Goal: Task Accomplishment & Management: Use online tool/utility

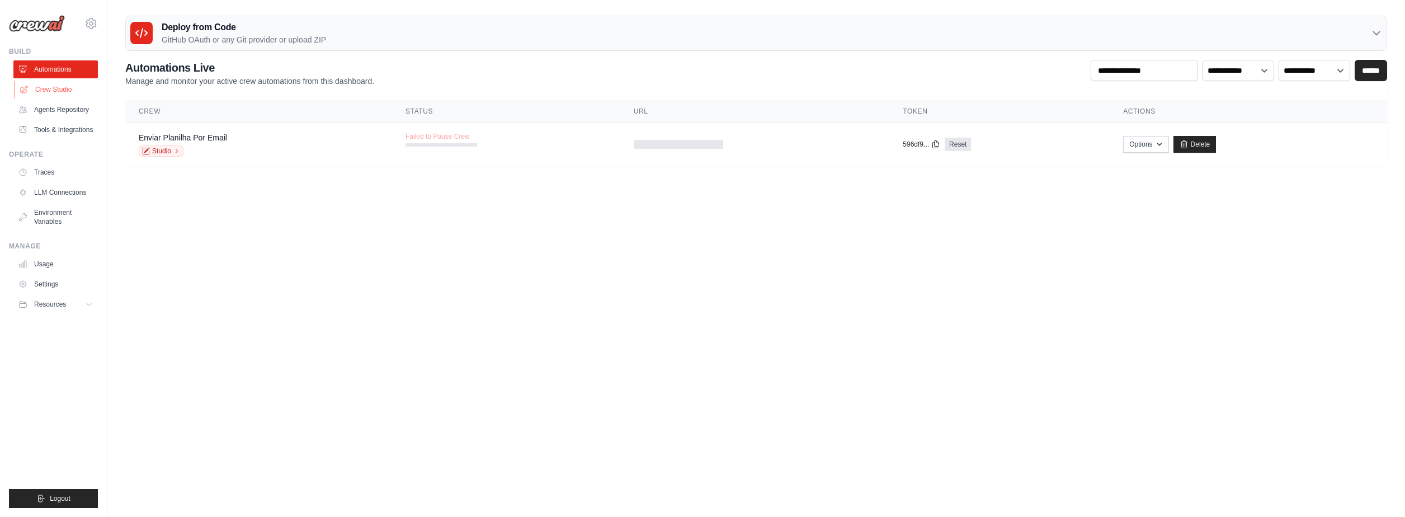
click at [78, 90] on link "Crew Studio" at bounding box center [57, 90] width 84 height 18
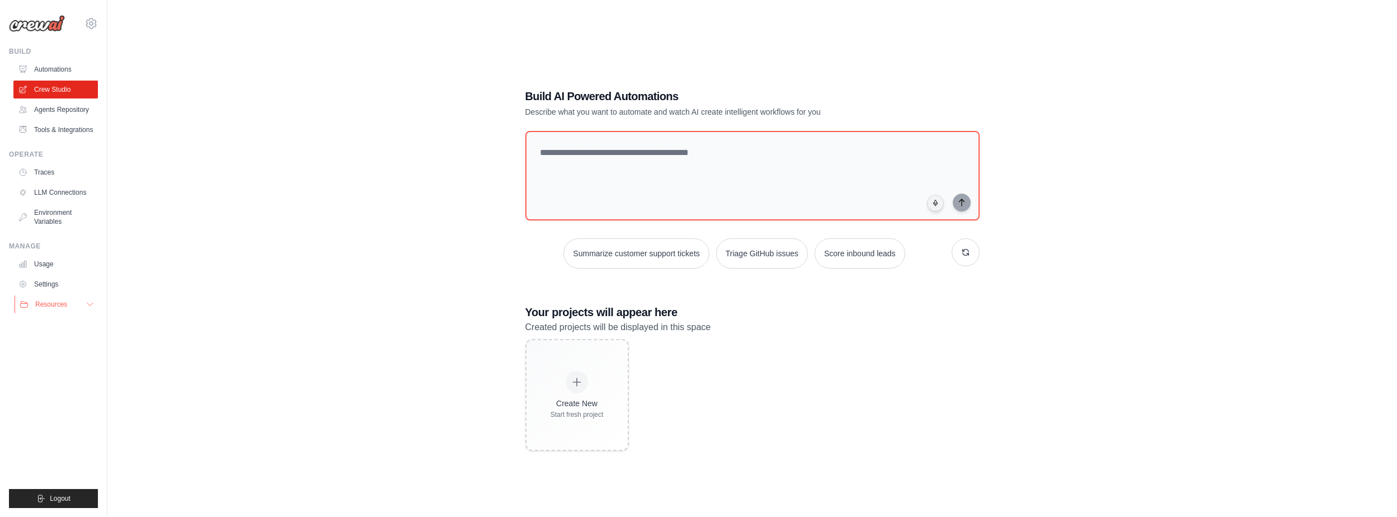
click at [95, 305] on button "Resources" at bounding box center [57, 304] width 84 height 18
click at [49, 257] on link "Usage" at bounding box center [57, 264] width 84 height 18
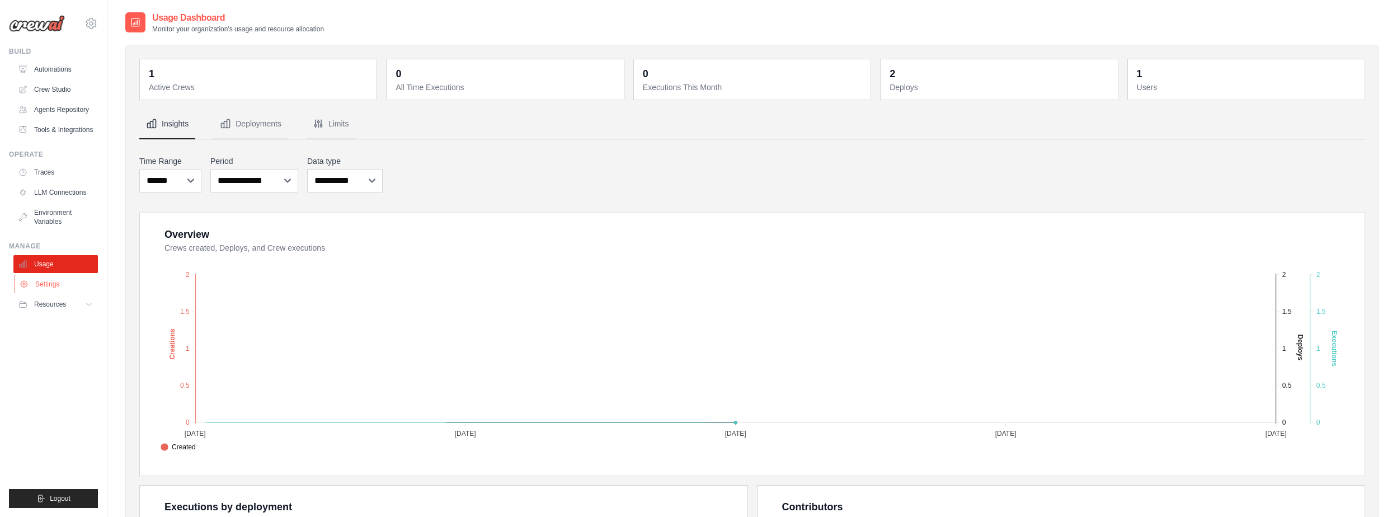
click at [49, 280] on link "Settings" at bounding box center [57, 284] width 84 height 18
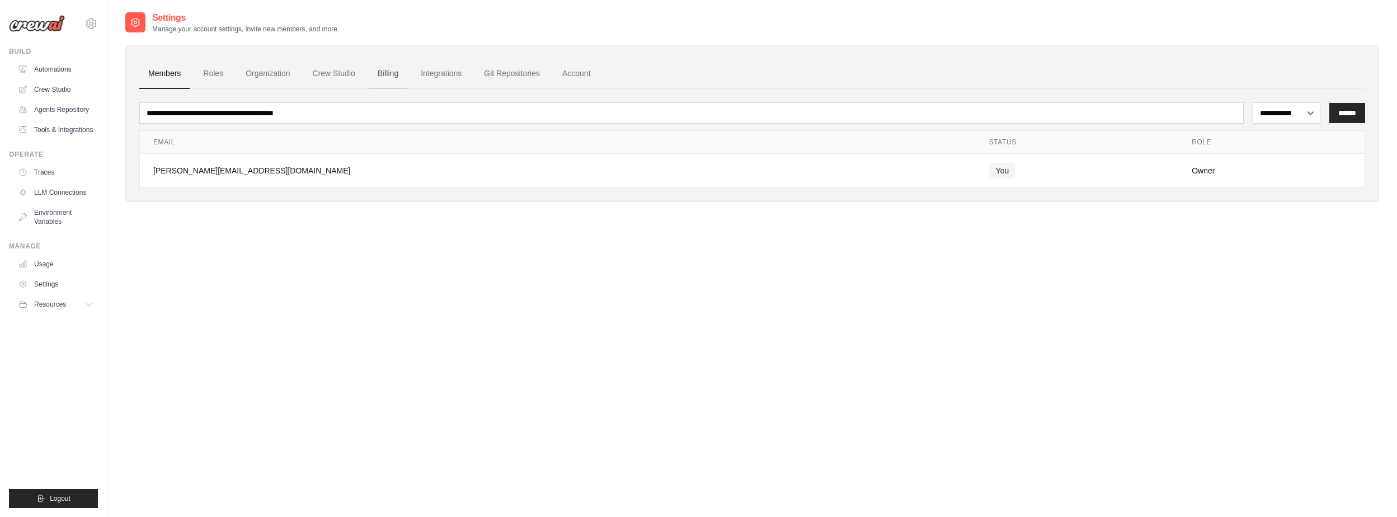
click at [384, 70] on link "Billing" at bounding box center [388, 74] width 39 height 30
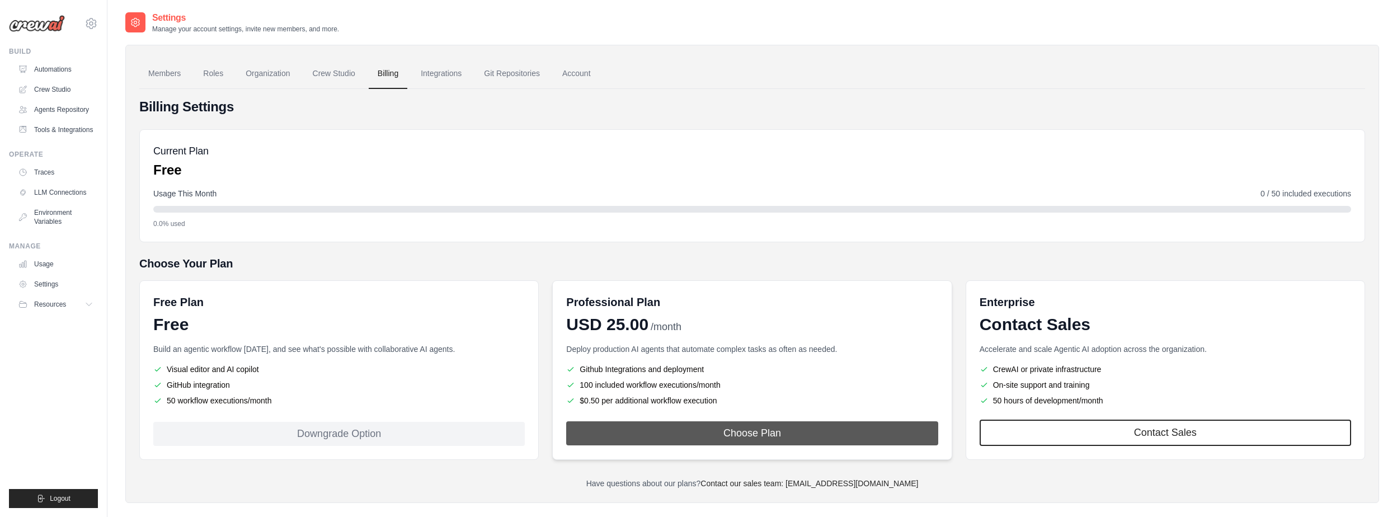
click at [726, 440] on button "Choose Plan" at bounding box center [752, 433] width 372 height 24
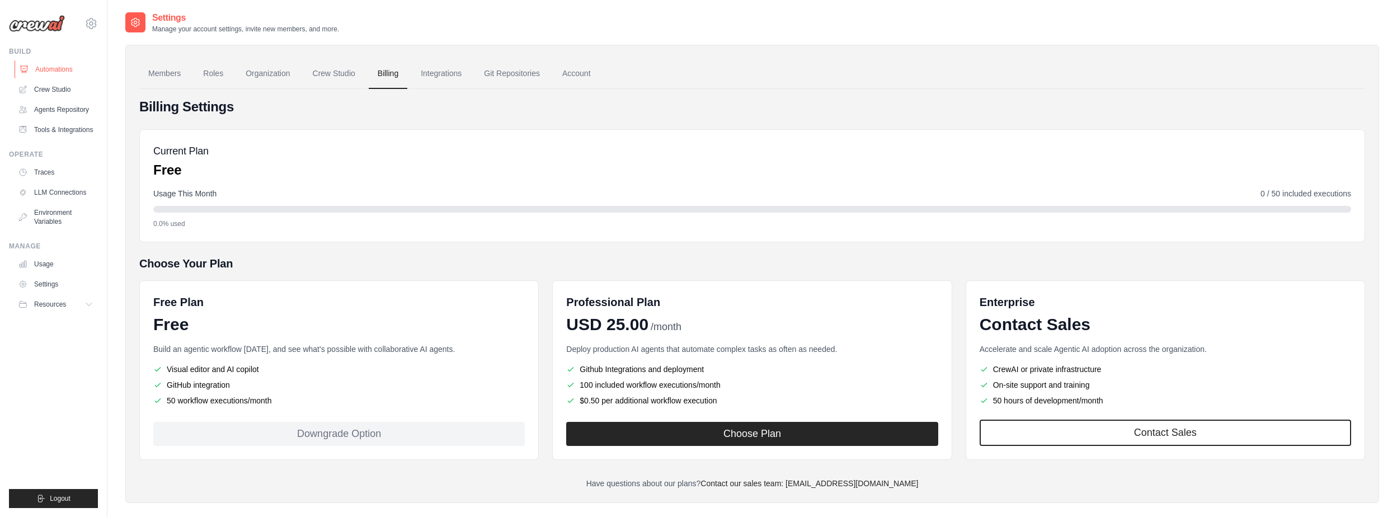
click at [78, 72] on link "Automations" at bounding box center [57, 69] width 84 height 18
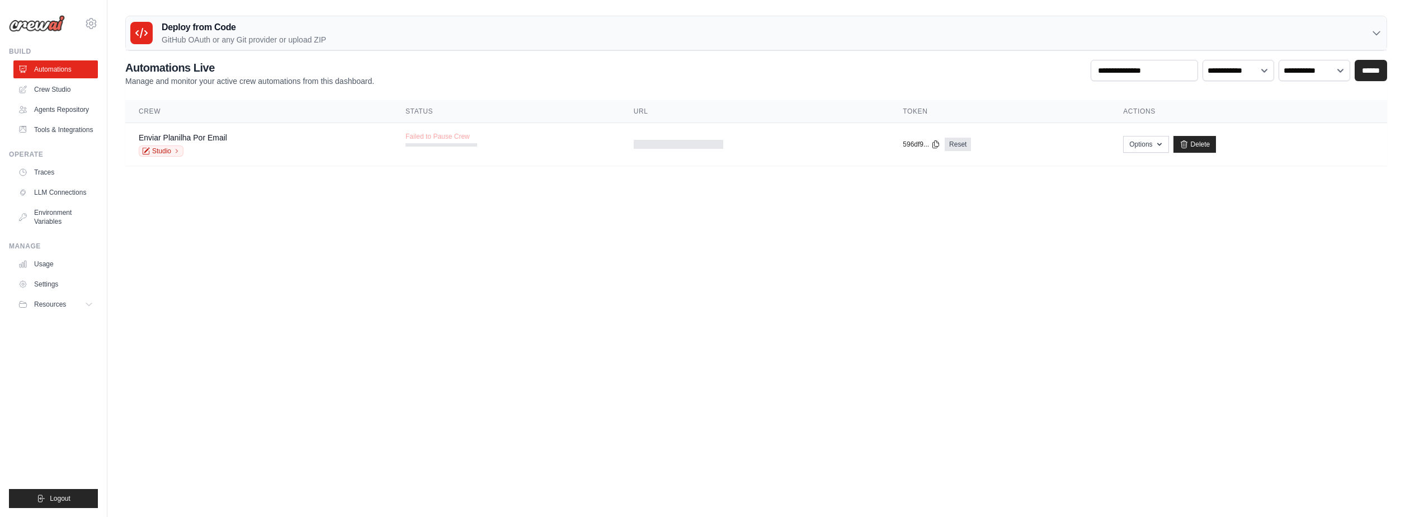
click at [64, 100] on ul "Automations Crew Studio Agents Repository Tools & Integrations" at bounding box center [55, 99] width 84 height 78
click at [62, 93] on link "Crew Studio" at bounding box center [57, 90] width 84 height 18
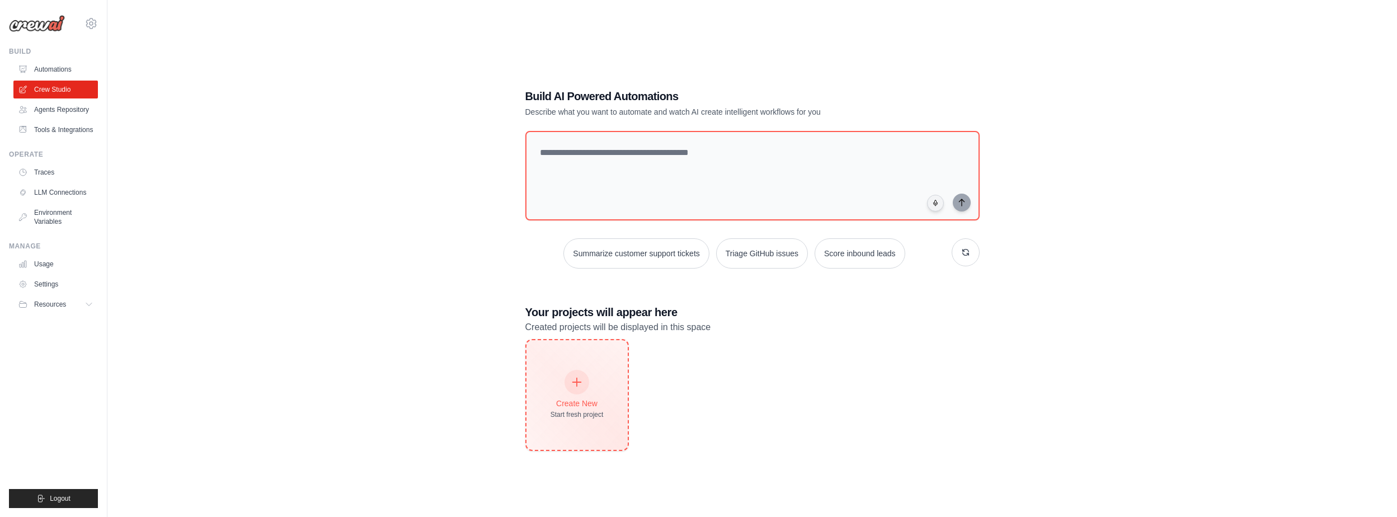
click at [590, 375] on div "Create New Start fresh project" at bounding box center [577, 395] width 53 height 48
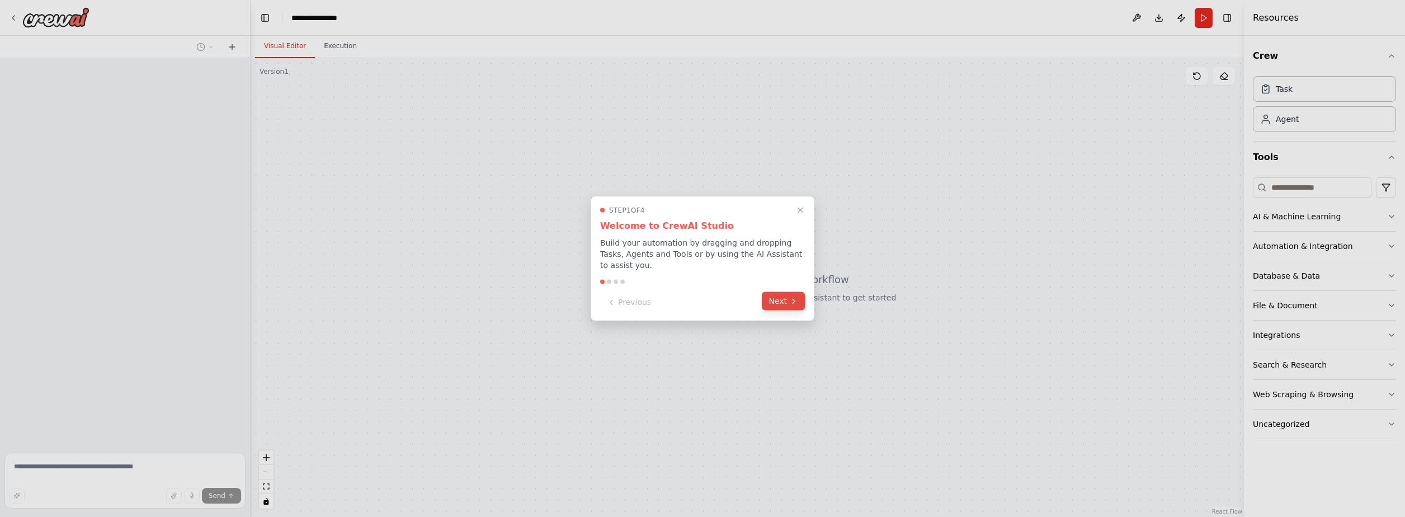
click at [763, 303] on div "Previous Next" at bounding box center [702, 302] width 205 height 18
click at [779, 299] on button "Next" at bounding box center [783, 301] width 43 height 18
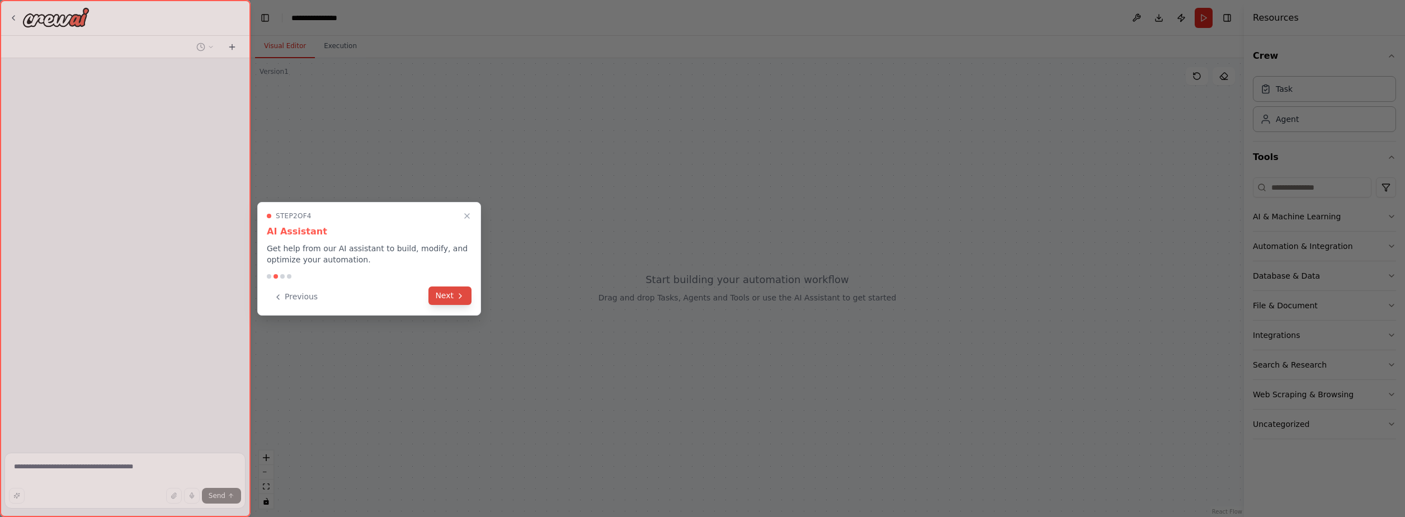
click at [444, 297] on button "Next" at bounding box center [450, 295] width 43 height 18
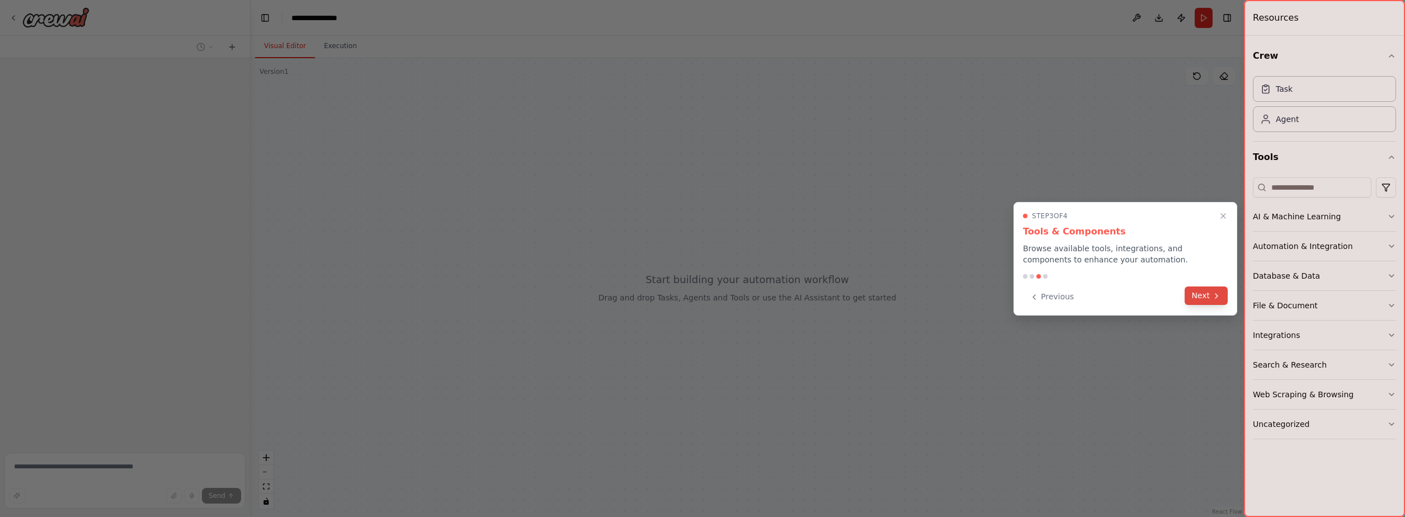
click at [1205, 290] on button "Next" at bounding box center [1206, 295] width 43 height 18
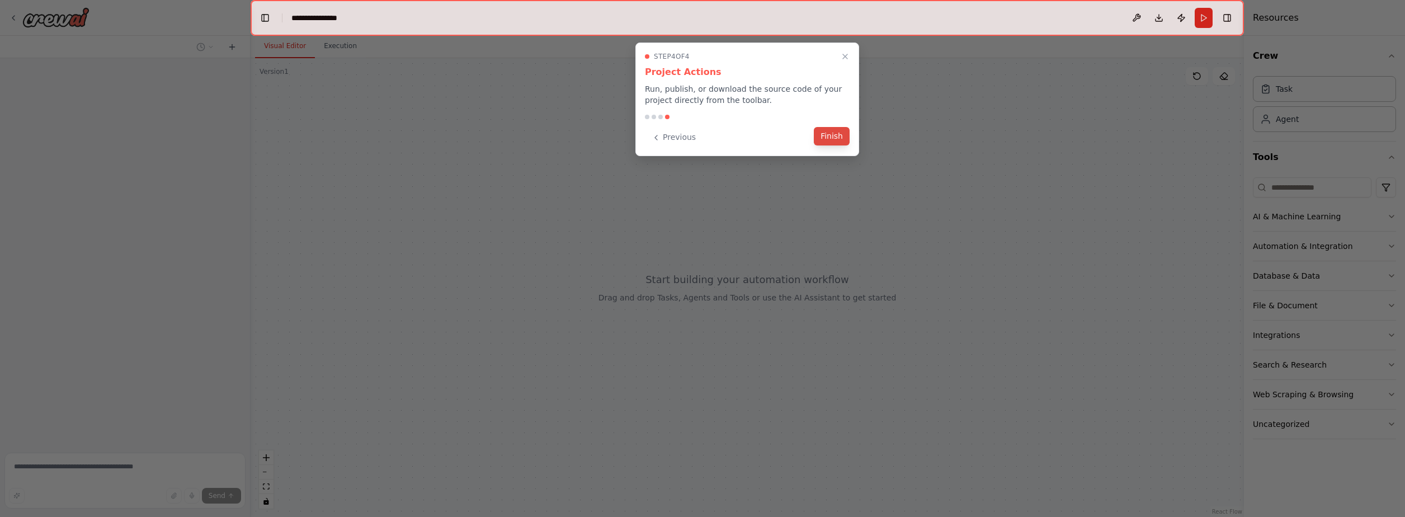
click at [843, 134] on button "Finish" at bounding box center [832, 136] width 36 height 18
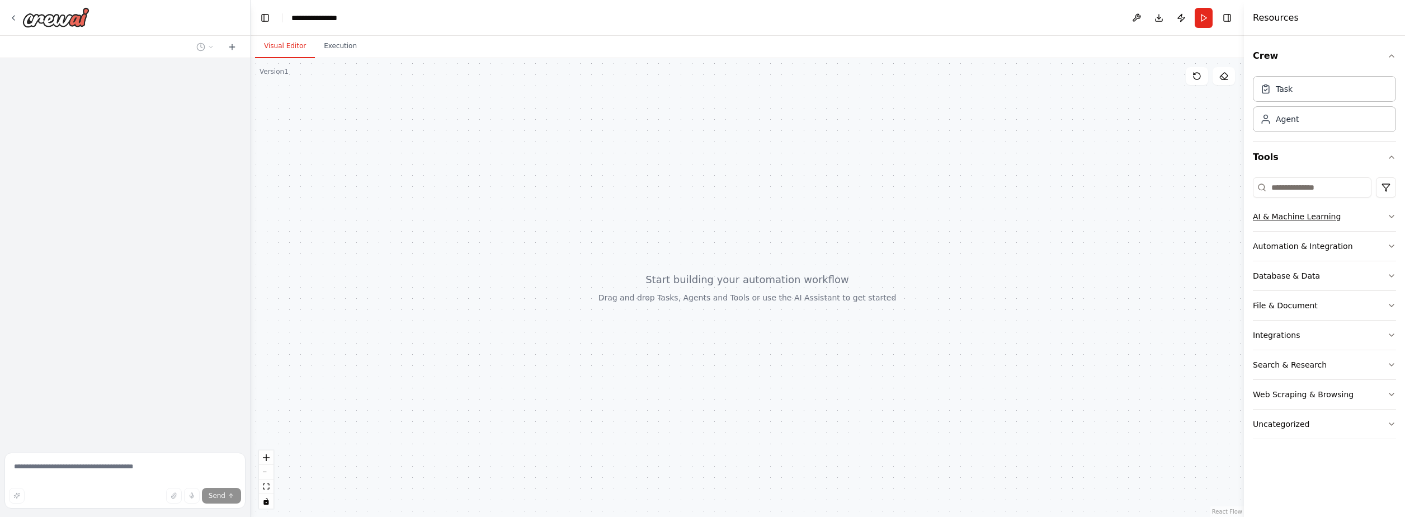
click at [1386, 228] on button "AI & Machine Learning" at bounding box center [1324, 216] width 143 height 29
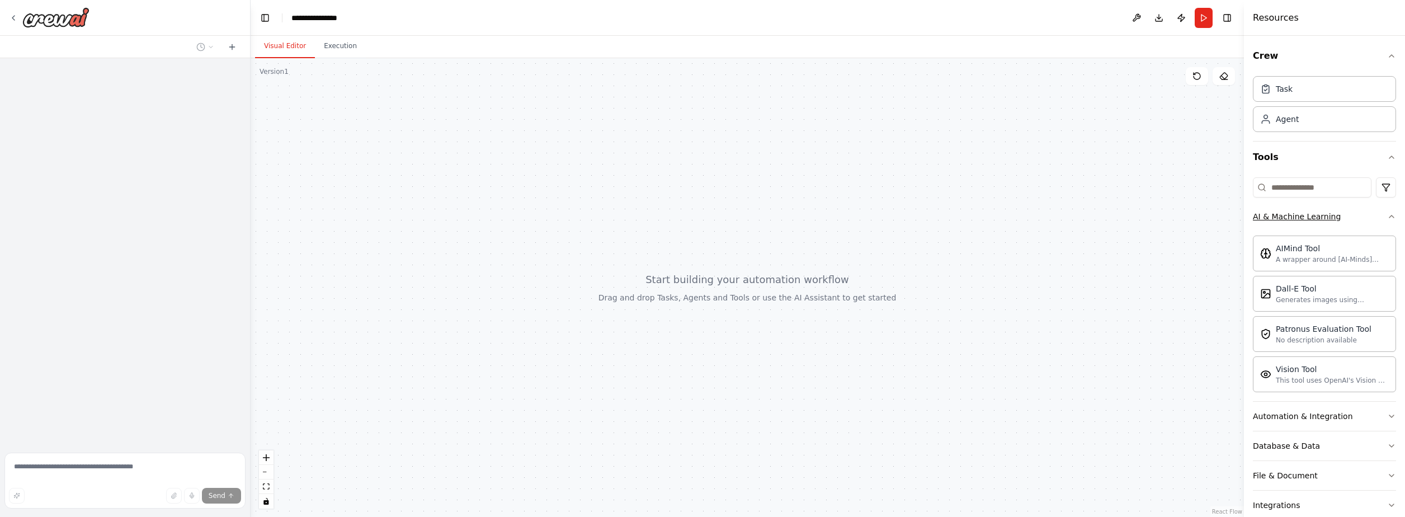
click at [1388, 220] on icon "button" at bounding box center [1392, 216] width 9 height 9
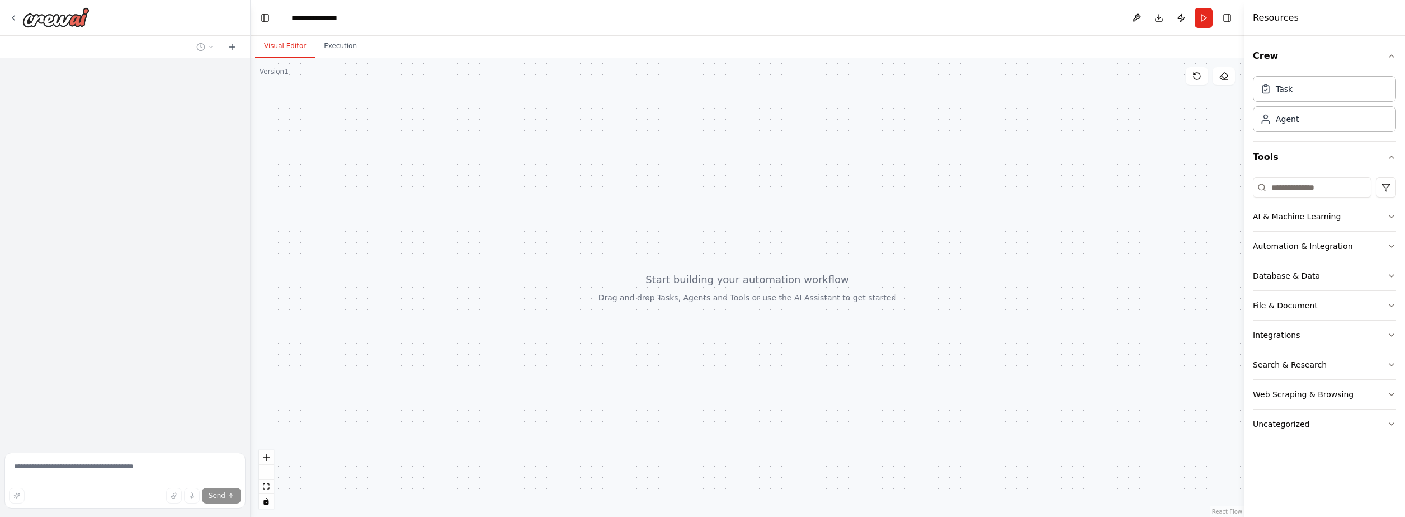
click at [1385, 241] on button "Automation & Integration" at bounding box center [1324, 246] width 143 height 29
click at [1389, 268] on button "Database & Data" at bounding box center [1324, 275] width 143 height 29
click at [1389, 268] on div "Crew Task Agent Tools AI & Machine Learning Automation & Integration Database &…" at bounding box center [1324, 276] width 161 height 481
click at [1388, 280] on icon "button" at bounding box center [1392, 275] width 9 height 9
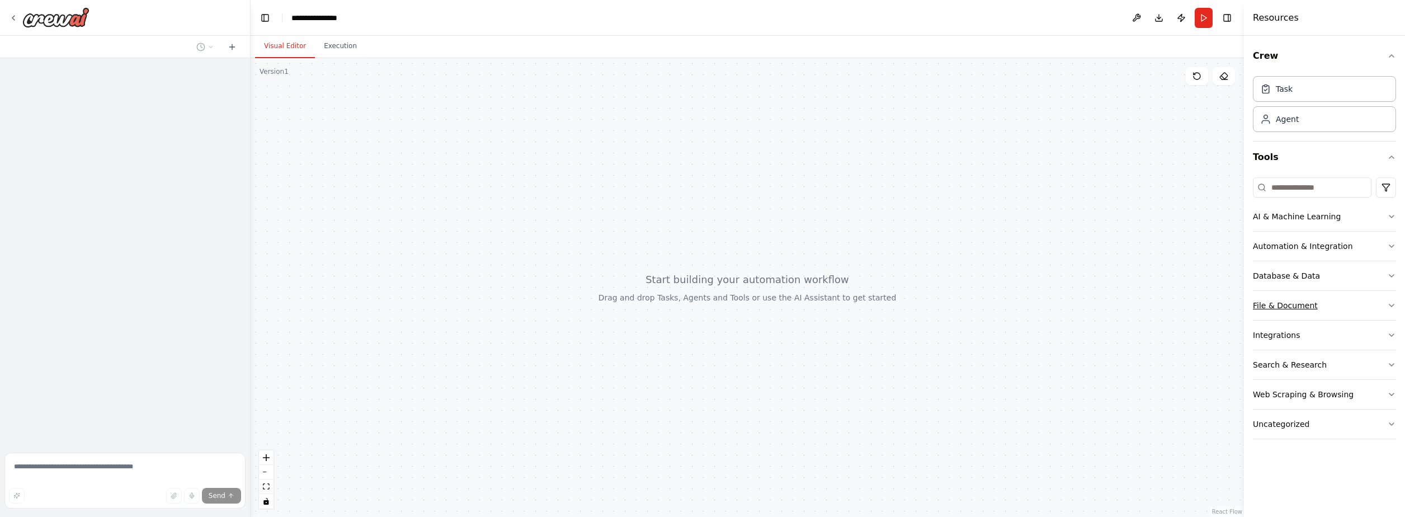
click at [1378, 297] on button "File & Document" at bounding box center [1324, 305] width 143 height 29
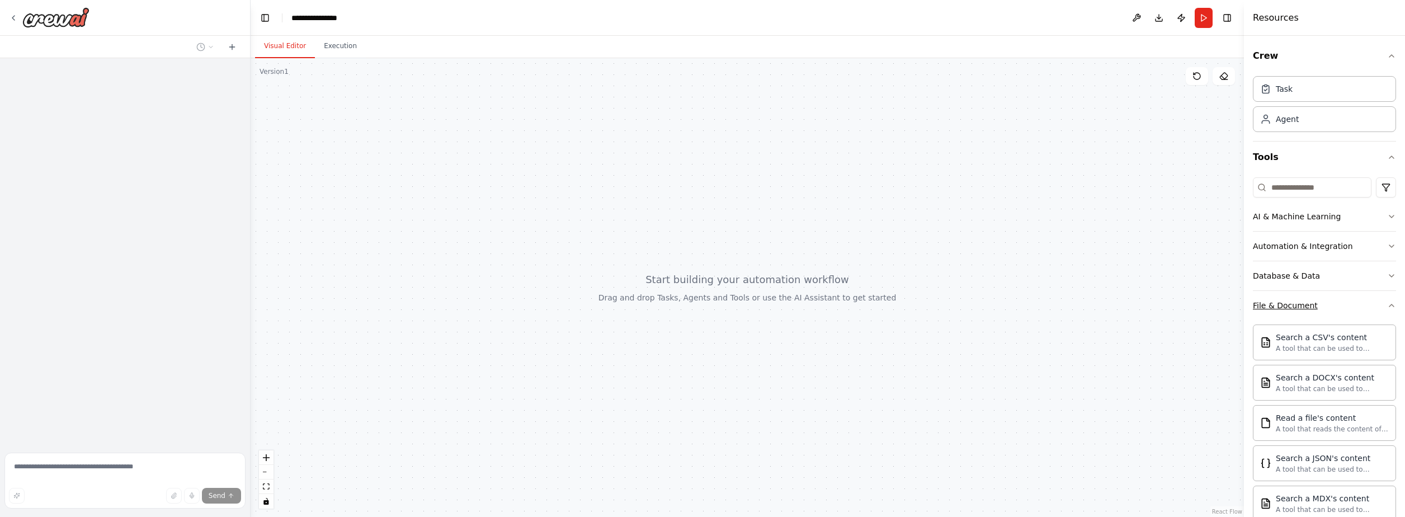
click at [1358, 298] on button "File & Document" at bounding box center [1324, 305] width 143 height 29
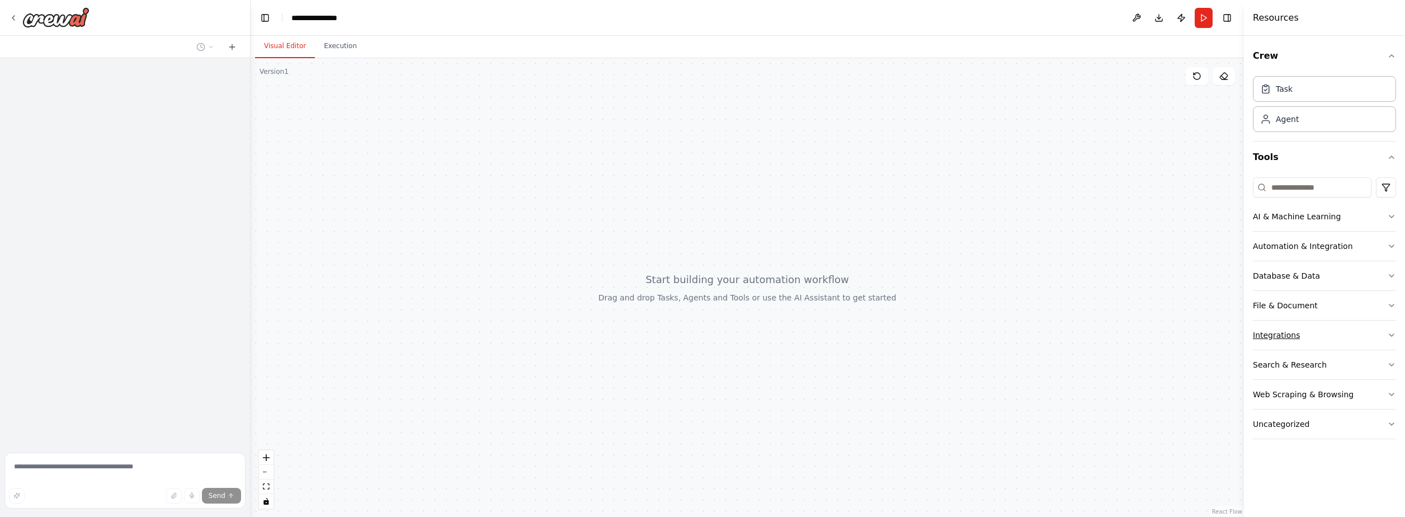
click at [1363, 333] on button "Integrations" at bounding box center [1324, 335] width 143 height 29
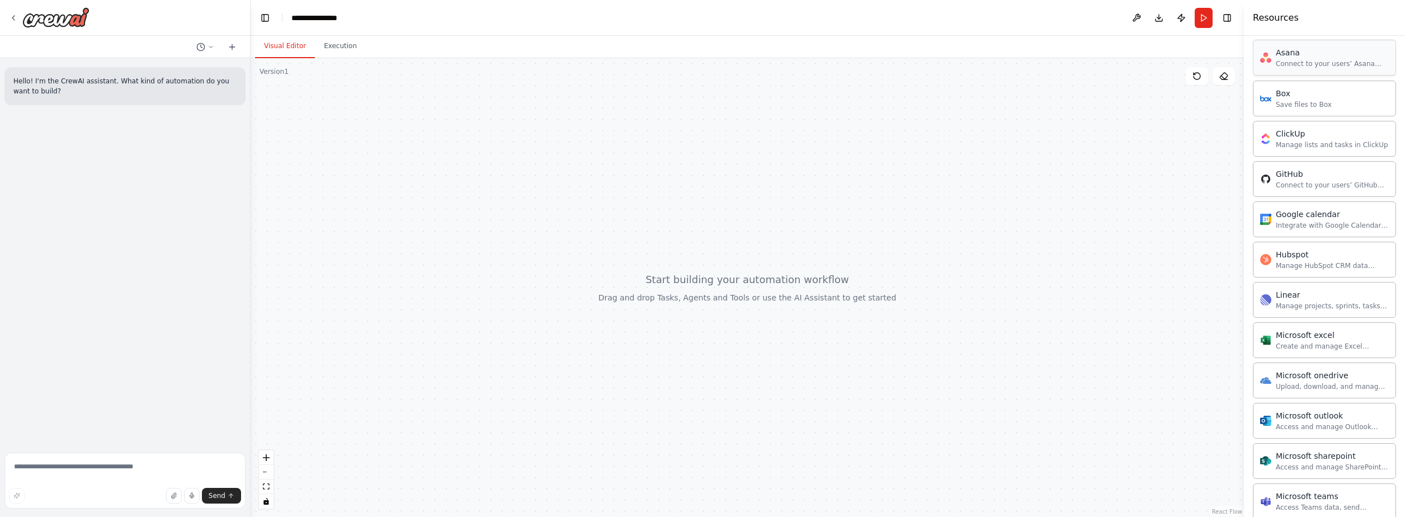
scroll to position [146, 0]
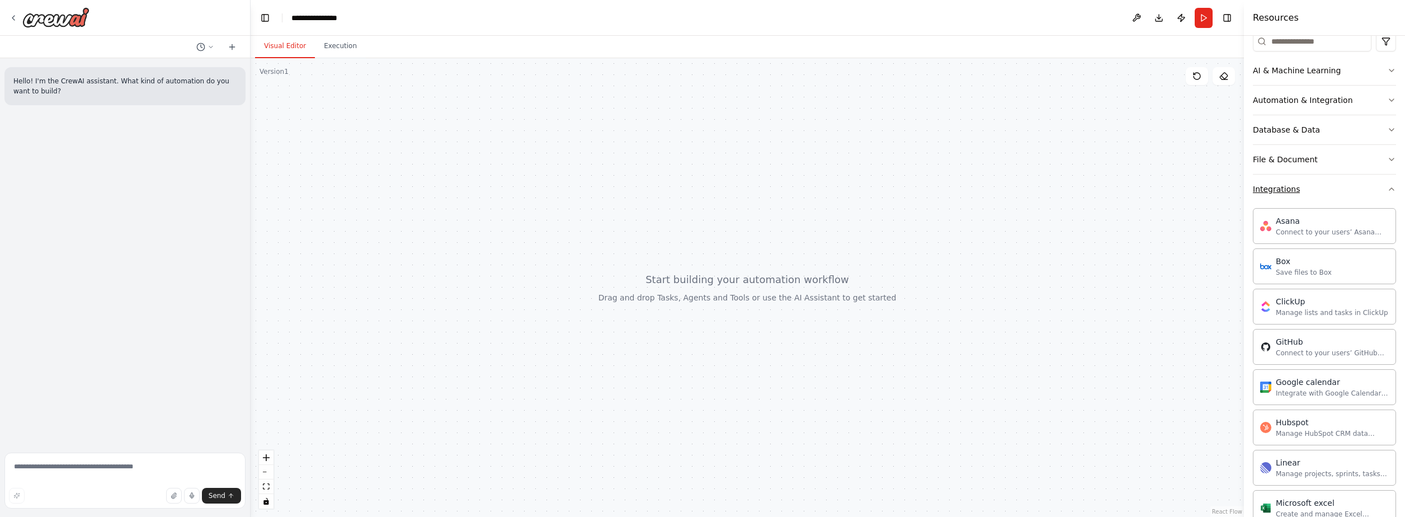
click at [1361, 187] on button "Integrations" at bounding box center [1324, 189] width 143 height 29
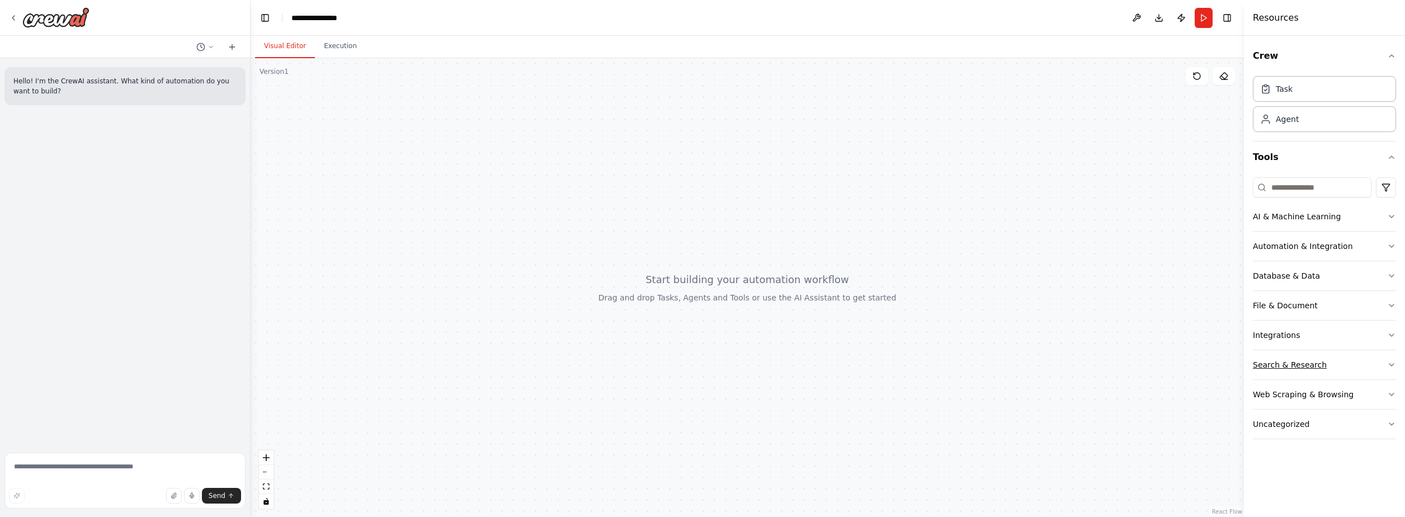
click at [1343, 370] on button "Search & Research" at bounding box center [1324, 364] width 143 height 29
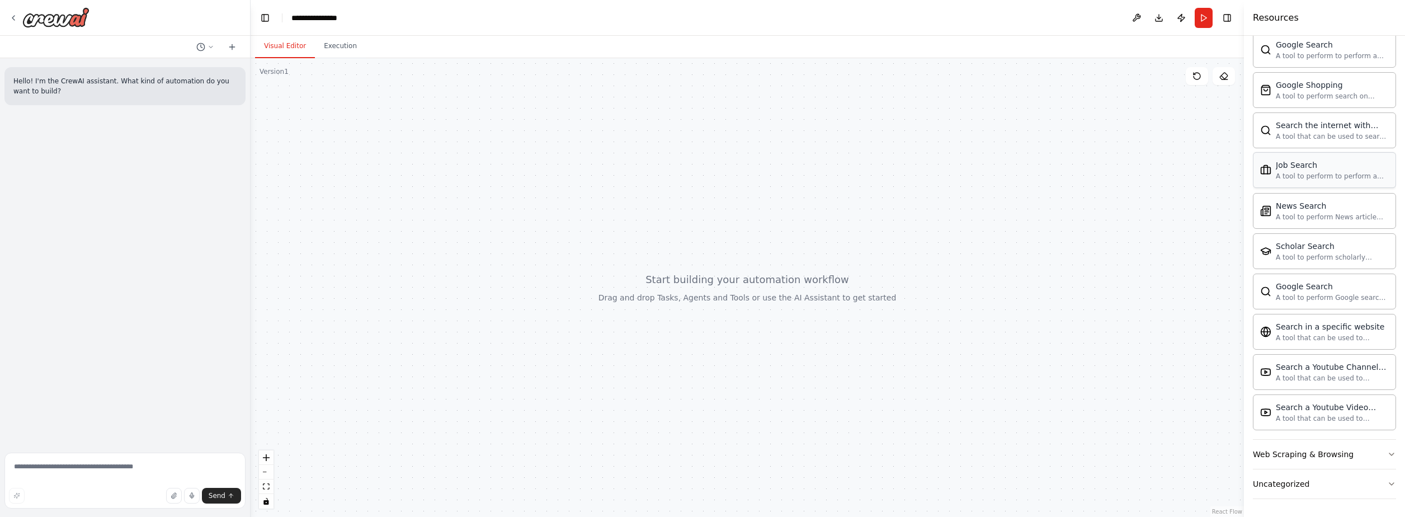
scroll to position [233, 0]
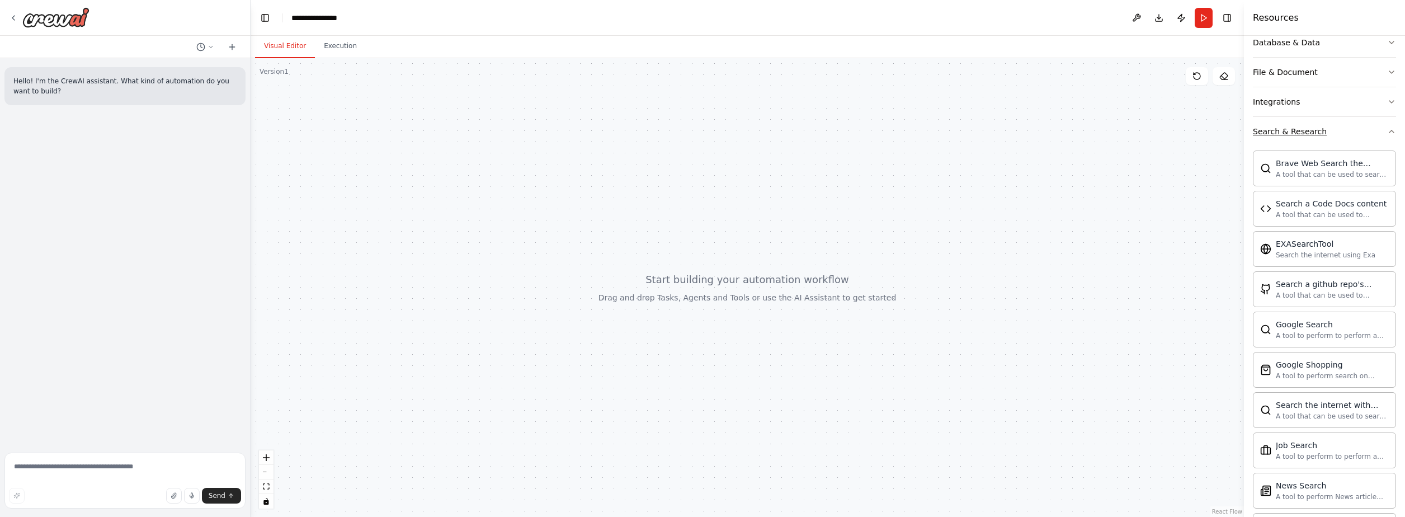
click at [1361, 139] on button "Search & Research" at bounding box center [1324, 131] width 143 height 29
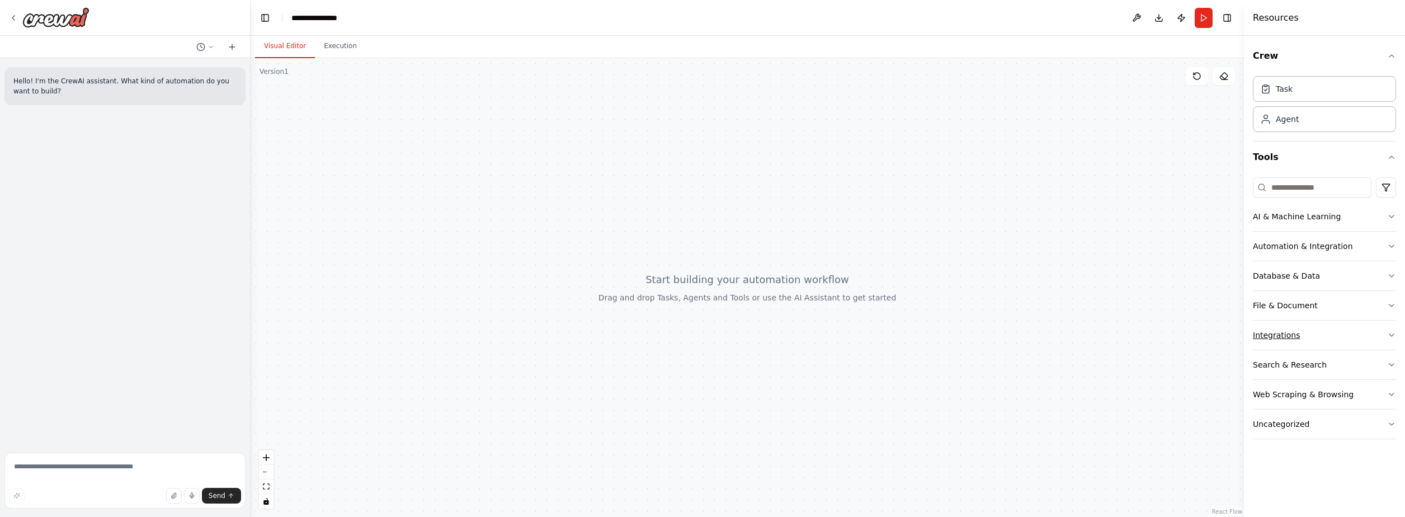
scroll to position [0, 0]
click at [1342, 389] on div "Web Scraping & Browsing" at bounding box center [1303, 394] width 101 height 11
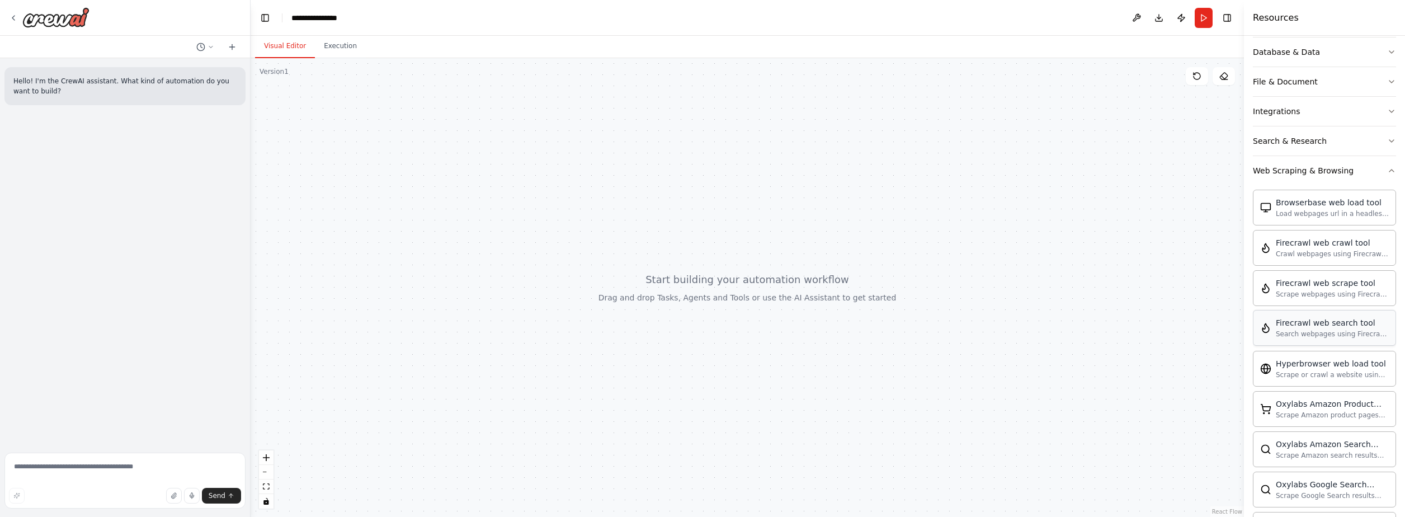
scroll to position [280, 0]
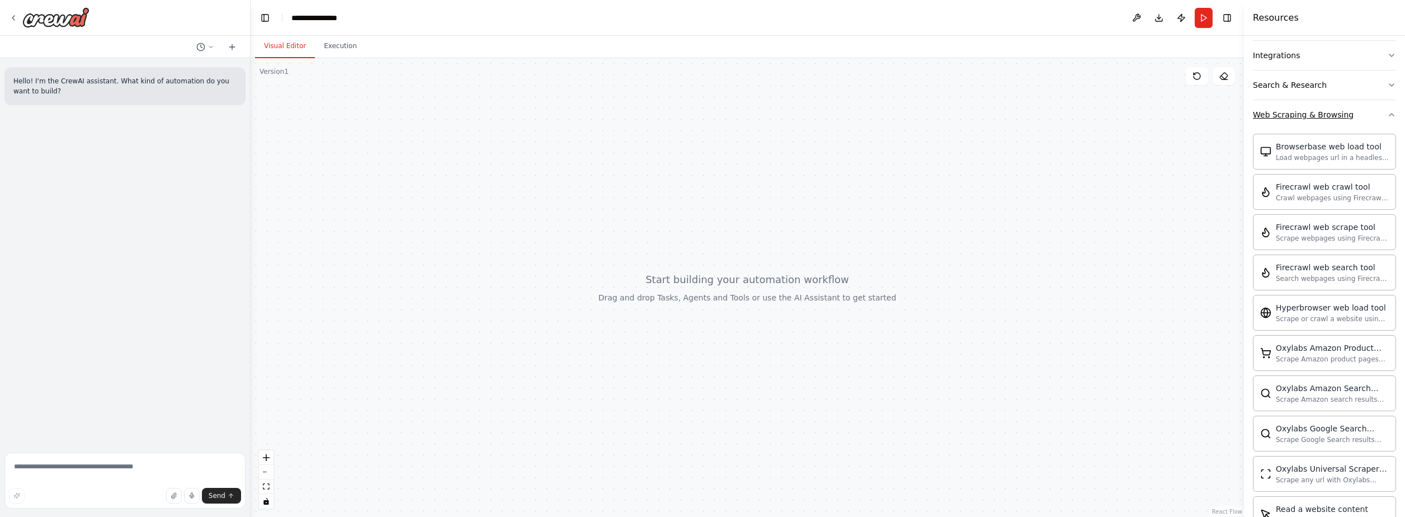
click at [1376, 128] on button "Web Scraping & Browsing" at bounding box center [1324, 114] width 143 height 29
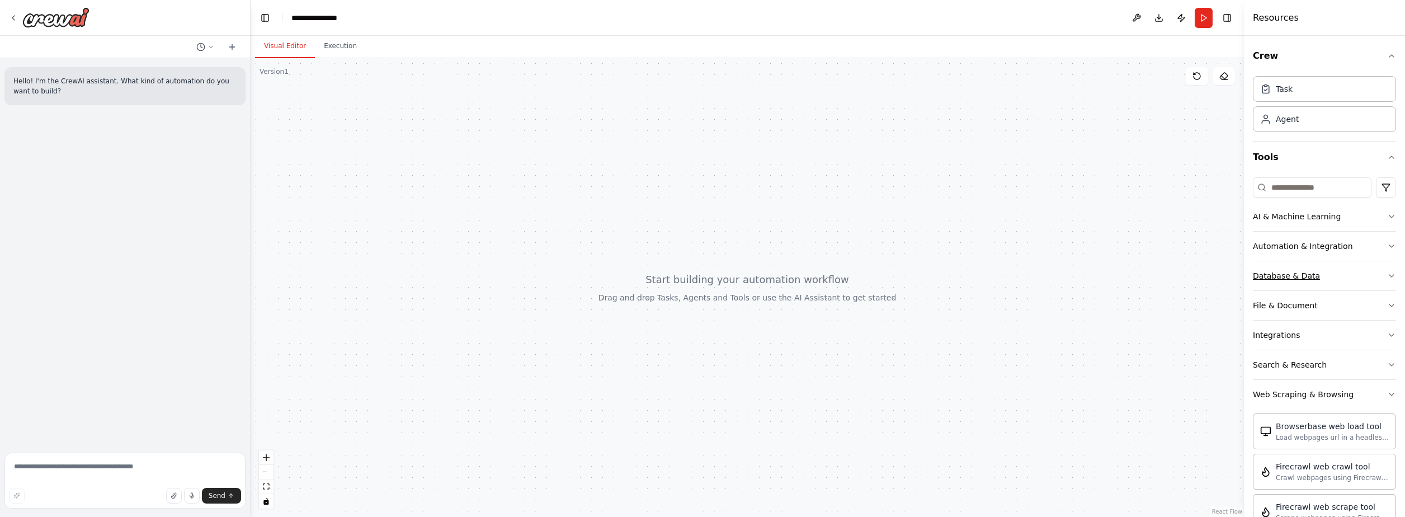
scroll to position [0, 0]
click at [1319, 427] on button "Uncategorized" at bounding box center [1324, 424] width 143 height 29
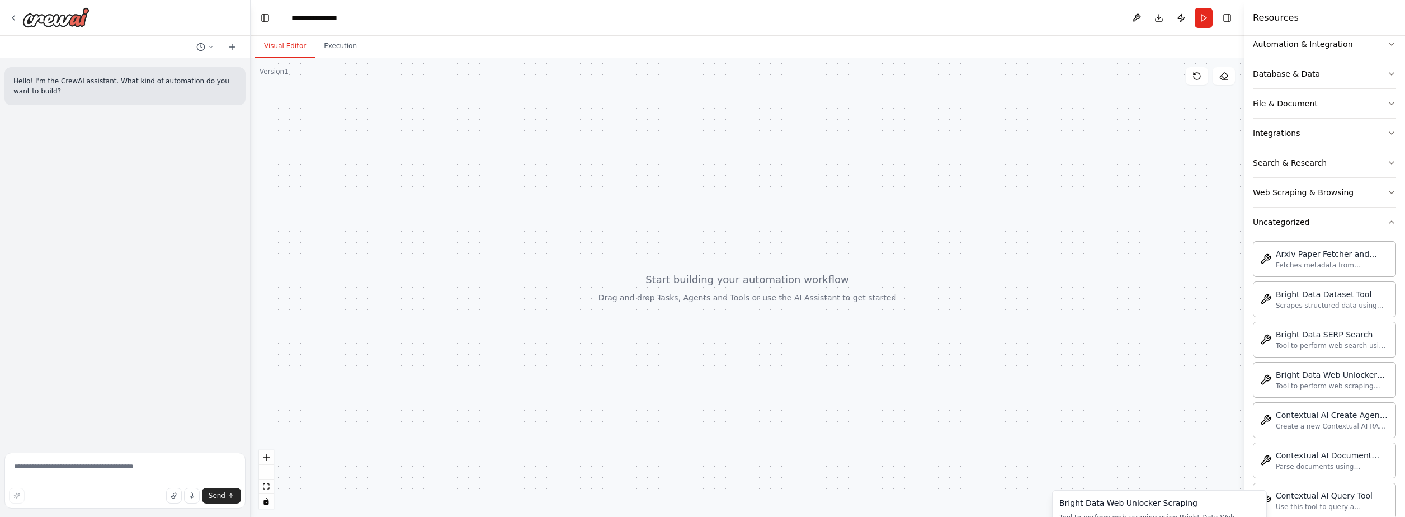
scroll to position [34, 0]
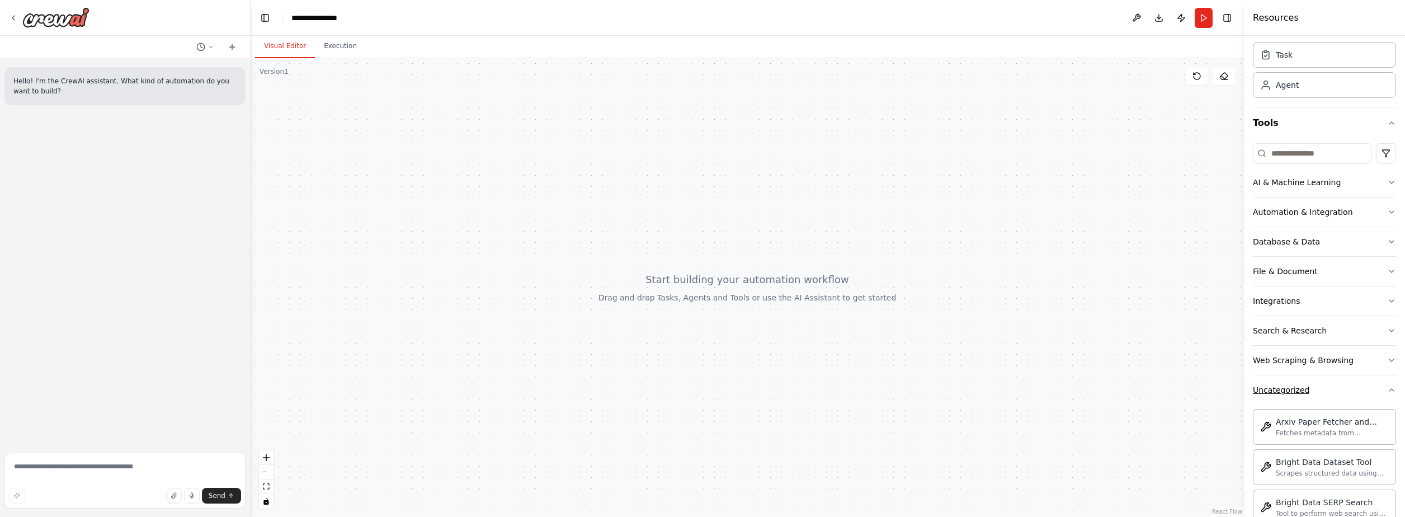
click at [1348, 383] on button "Uncategorized" at bounding box center [1324, 389] width 143 height 29
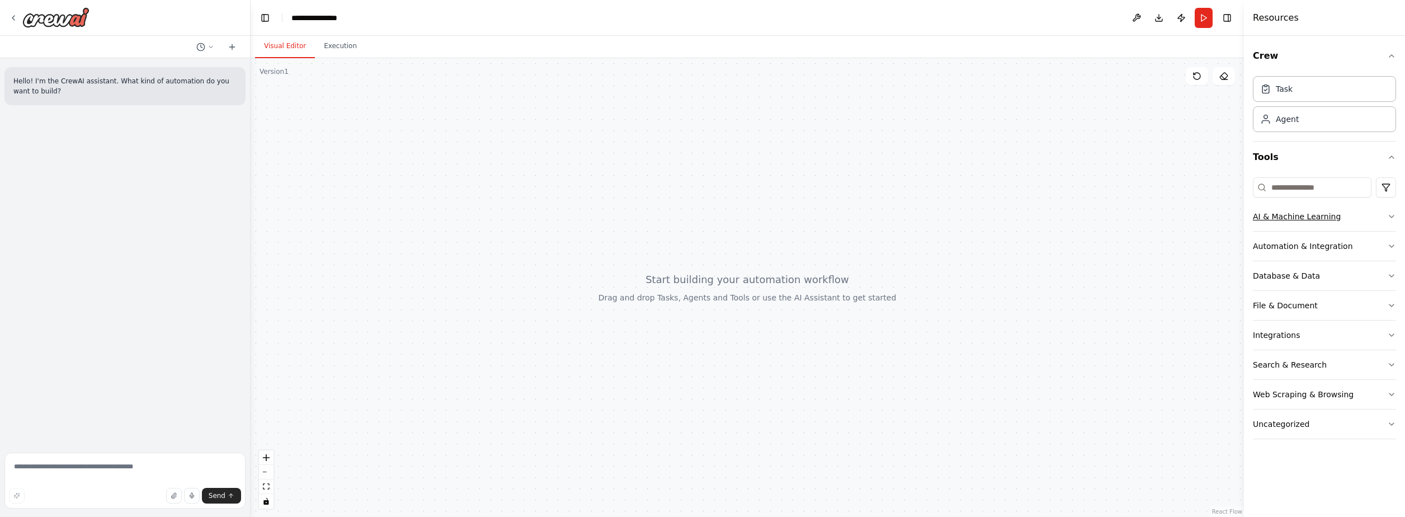
click at [1386, 223] on button "AI & Machine Learning" at bounding box center [1324, 216] width 143 height 29
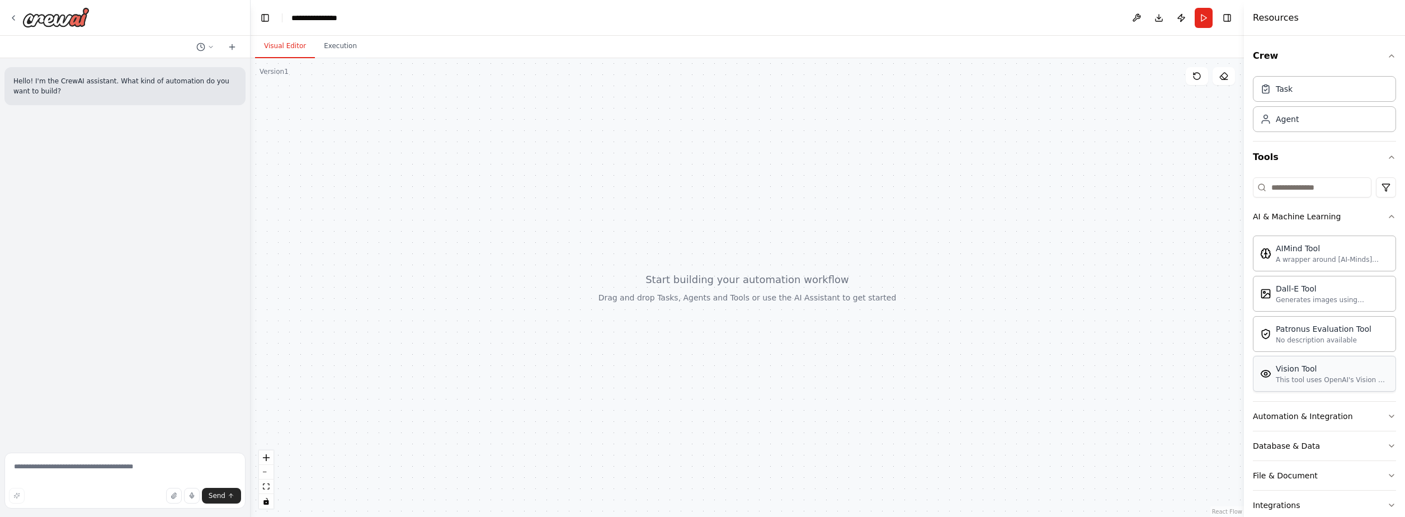
scroll to position [56, 0]
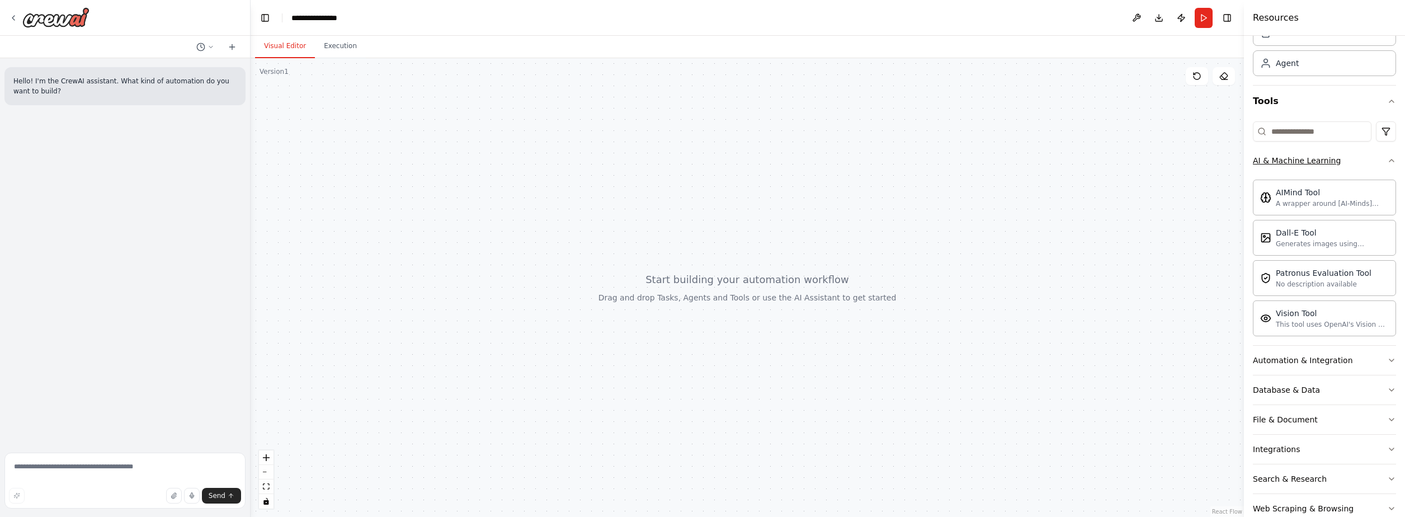
click at [1370, 152] on button "AI & Machine Learning" at bounding box center [1324, 160] width 143 height 29
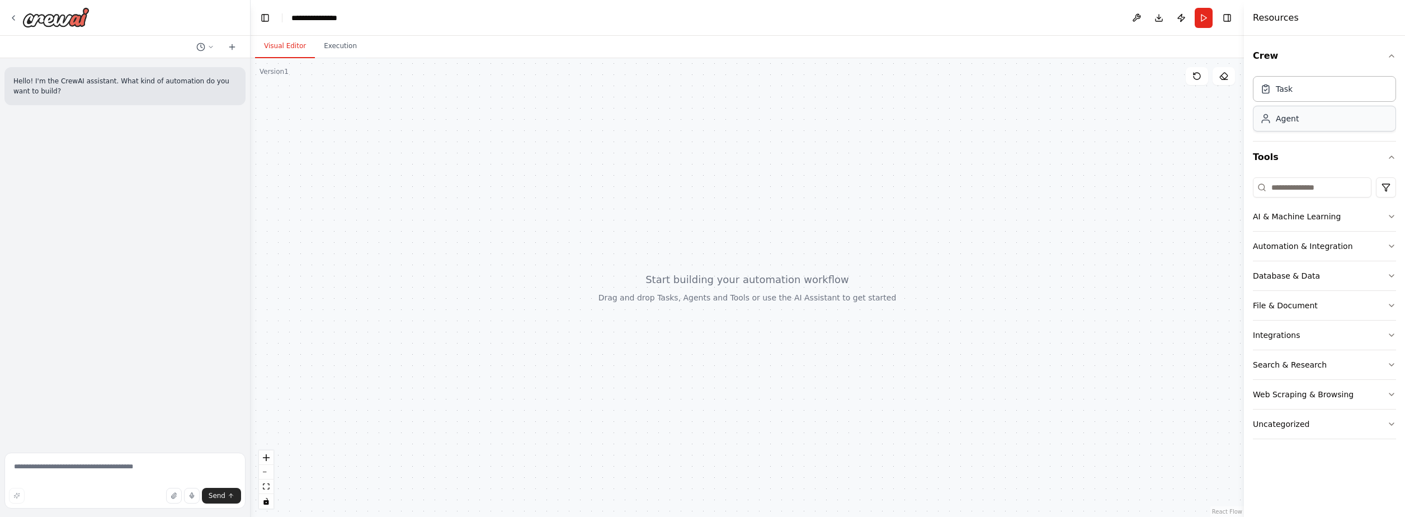
click at [1296, 121] on div "Agent" at bounding box center [1287, 118] width 23 height 11
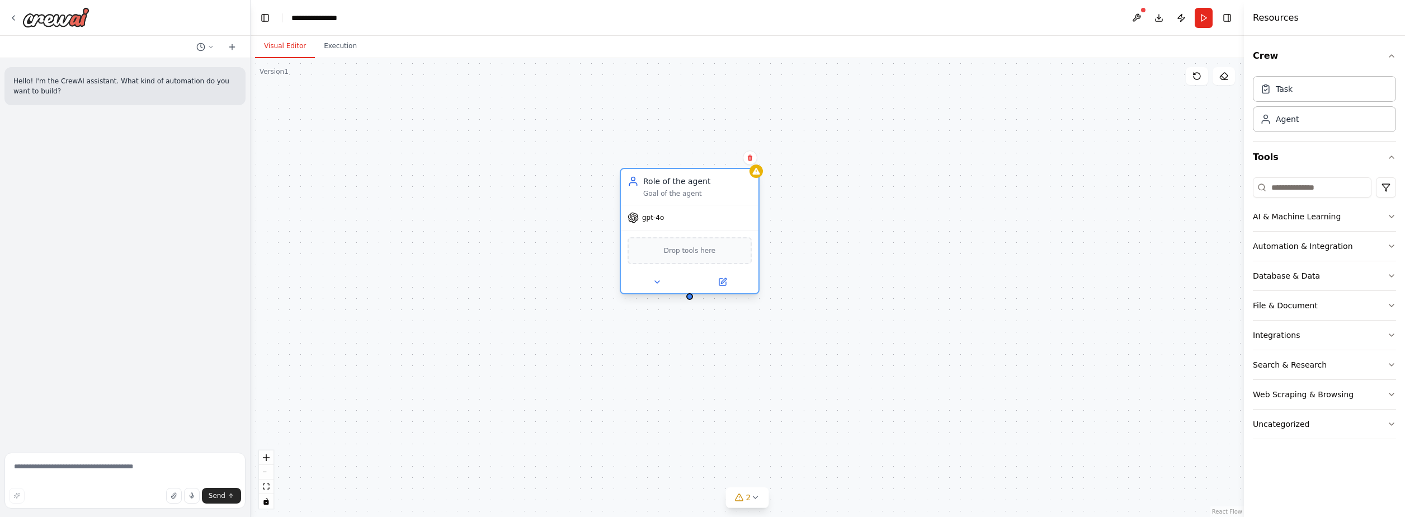
drag, startPoint x: 963, startPoint y: 217, endPoint x: 706, endPoint y: 211, distance: 258.0
click at [706, 211] on div "gpt-4o" at bounding box center [690, 217] width 138 height 25
click at [657, 284] on icon at bounding box center [657, 282] width 9 height 9
click at [684, 248] on span "Drop tools here" at bounding box center [690, 250] width 52 height 11
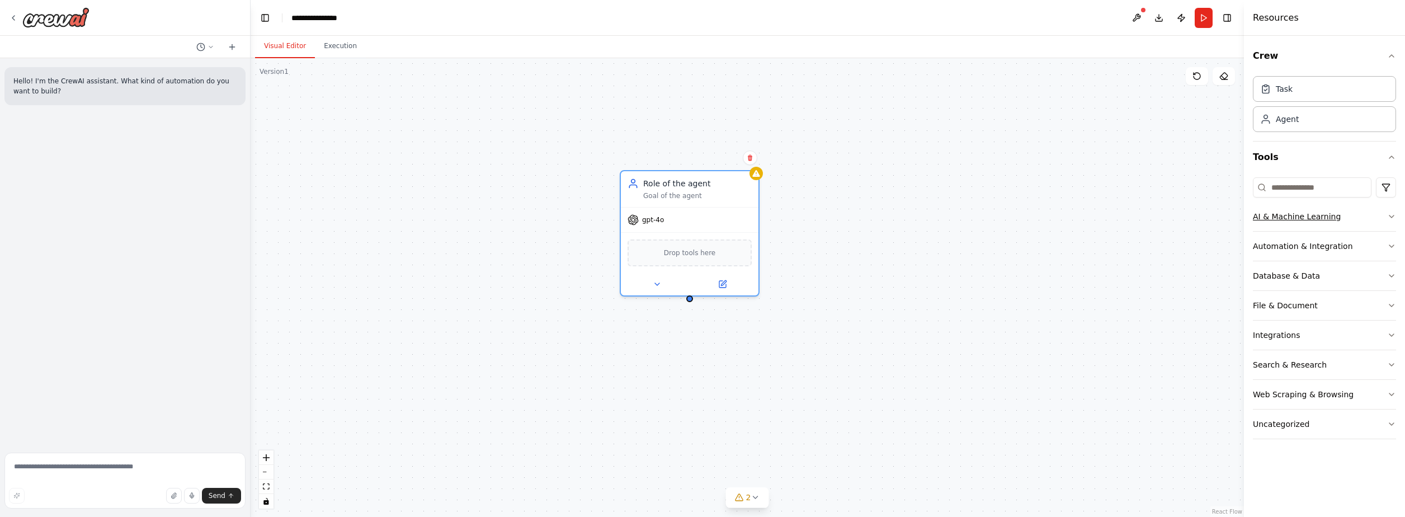
click at [1343, 214] on button "AI & Machine Learning" at bounding box center [1324, 216] width 143 height 29
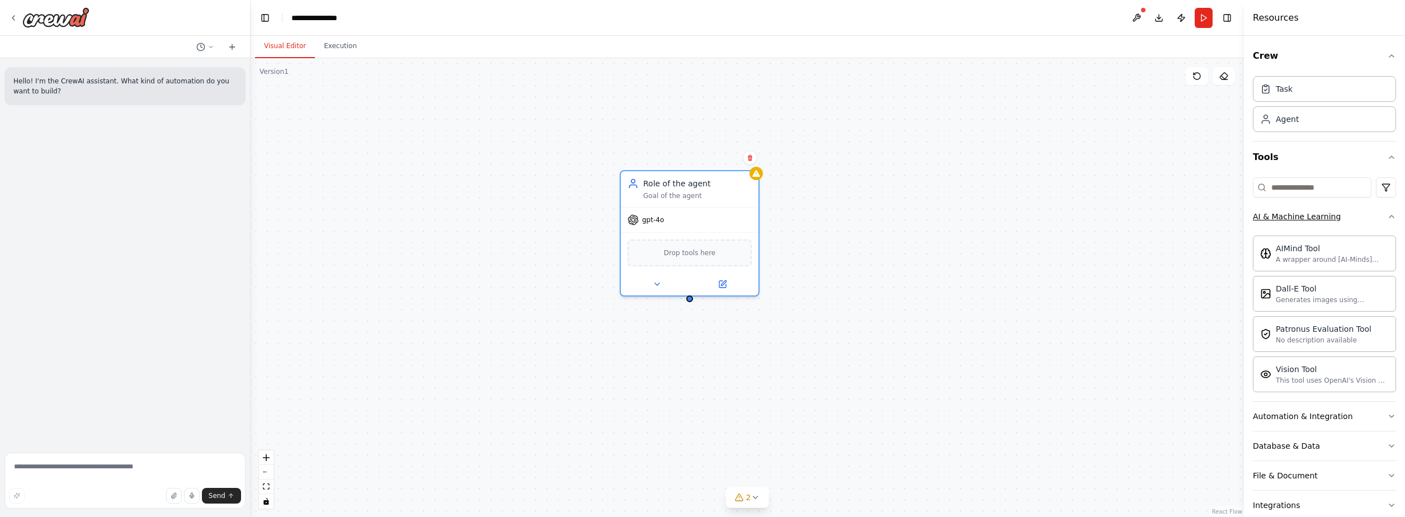
click at [1343, 214] on button "AI & Machine Learning" at bounding box center [1324, 216] width 143 height 29
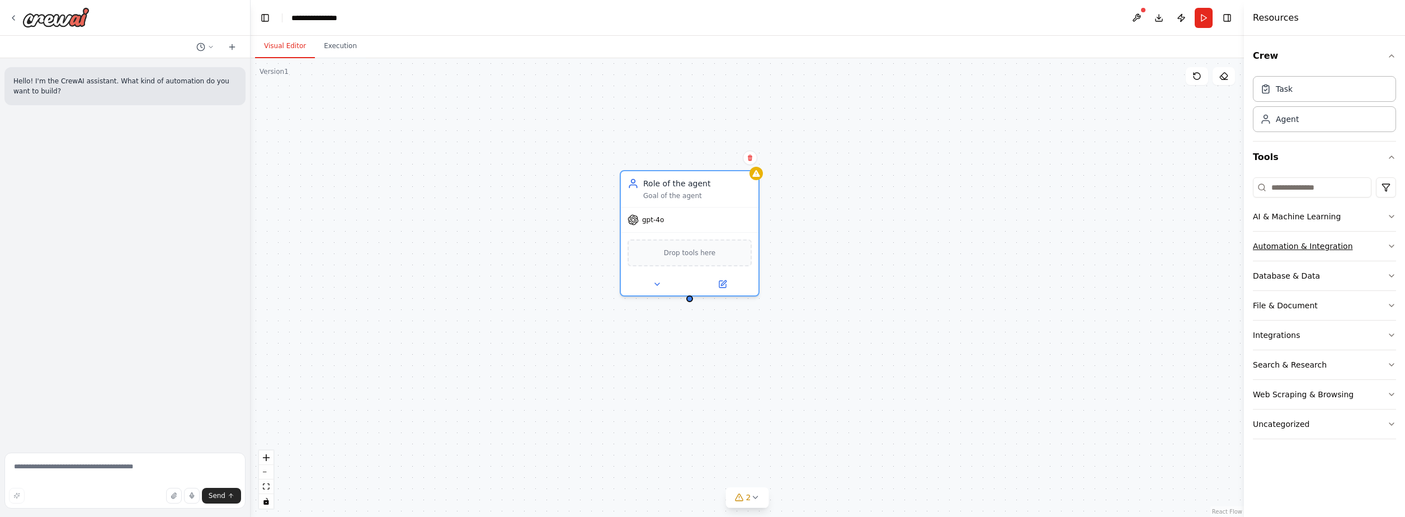
click at [1331, 238] on button "Automation & Integration" at bounding box center [1324, 246] width 143 height 29
click at [1384, 247] on button "Automation & Integration" at bounding box center [1324, 246] width 143 height 29
click at [1365, 279] on button "Database & Data" at bounding box center [1324, 275] width 143 height 29
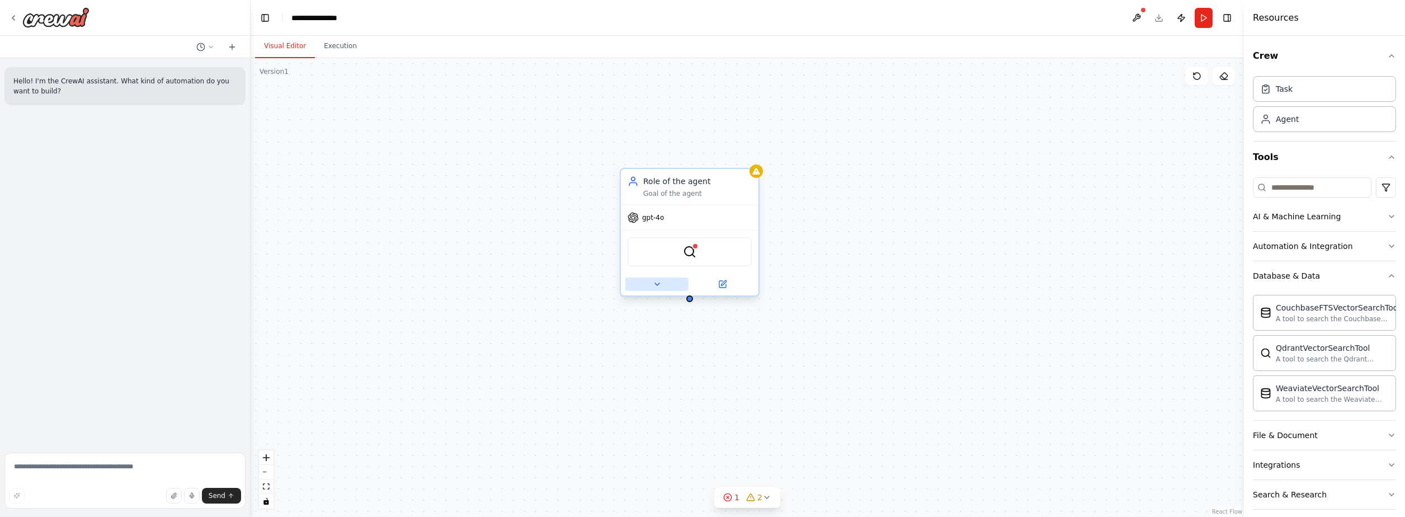
click at [662, 284] on button at bounding box center [657, 284] width 63 height 13
click at [664, 290] on button at bounding box center [657, 284] width 63 height 13
click at [953, 279] on div "Role of the agent Goal of the agent gpt-4o QdrantVectorSearchTool" at bounding box center [748, 287] width 994 height 459
